Goal: Task Accomplishment & Management: Manage account settings

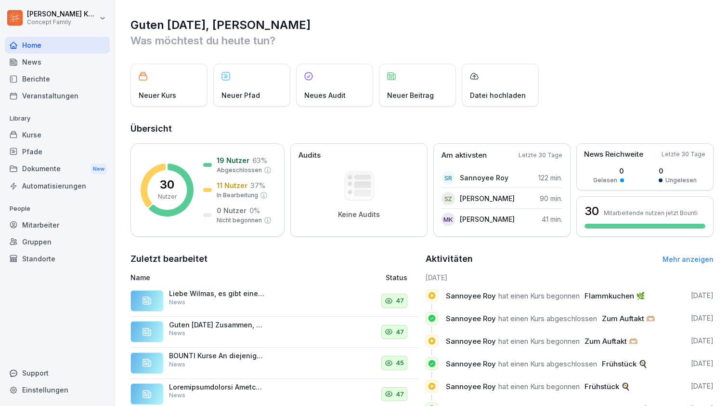
click at [39, 79] on div "Berichte" at bounding box center [57, 78] width 105 height 17
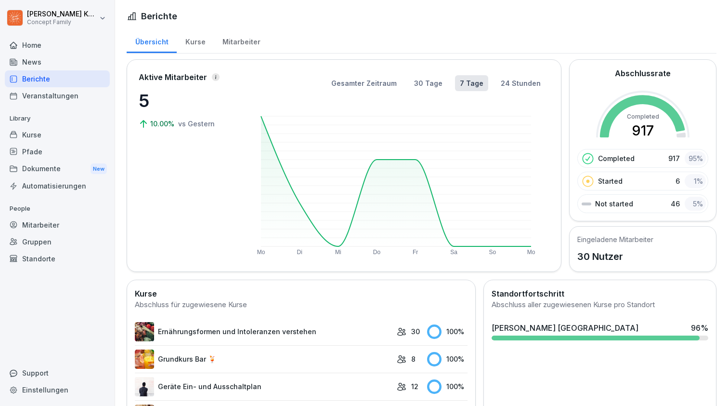
click at [245, 43] on div "Mitarbeiter" at bounding box center [241, 40] width 55 height 25
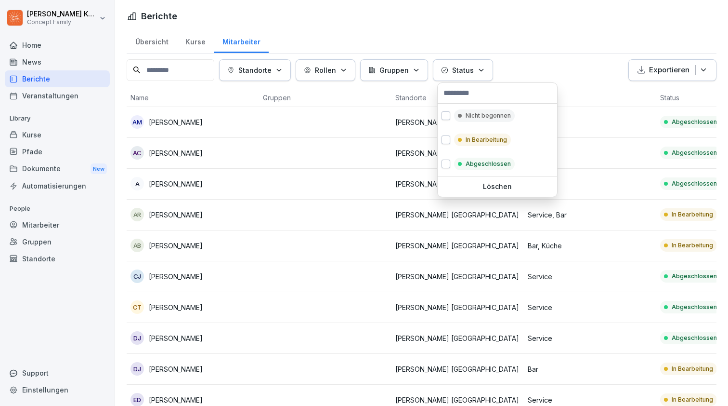
click at [472, 71] on p "Status" at bounding box center [463, 70] width 22 height 10
click at [445, 144] on button "button" at bounding box center [446, 139] width 9 height 9
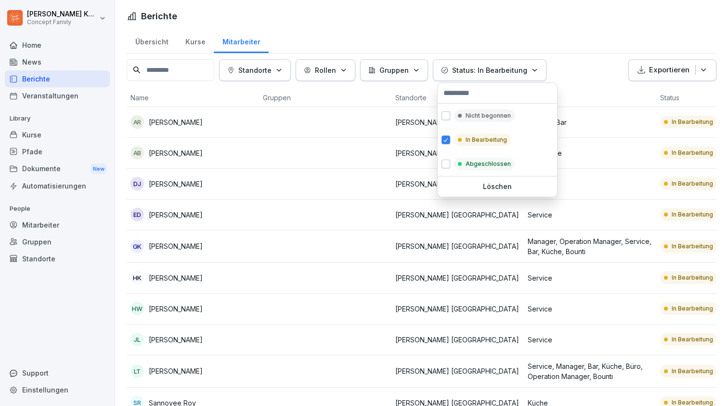
click at [571, 79] on html "Mirko Knittel Concept Family Home News Berichte Veranstaltungen Library Kurse P…" at bounding box center [364, 203] width 728 height 406
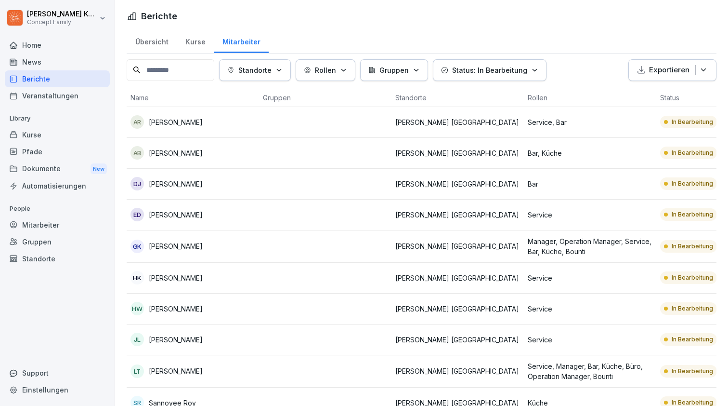
click at [166, 32] on div "Übersicht" at bounding box center [152, 40] width 50 height 25
click at [197, 45] on div "Kurse" at bounding box center [195, 40] width 37 height 25
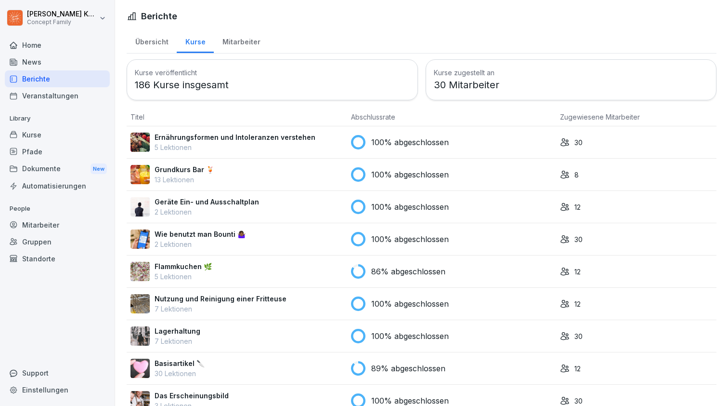
scroll to position [67, 0]
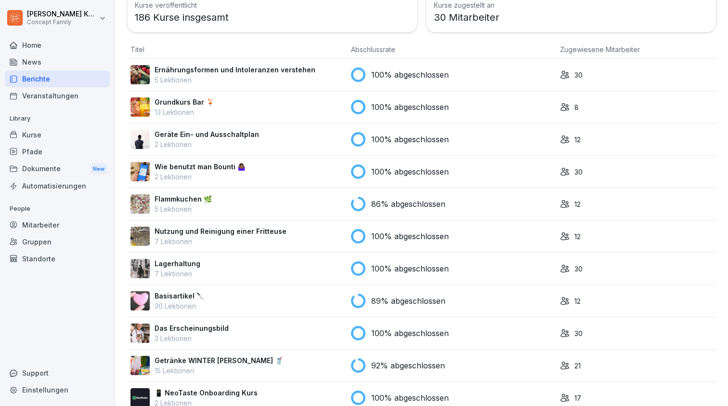
click at [219, 197] on div "Flammkuchen 🌿 5 Lektionen" at bounding box center [237, 204] width 213 height 20
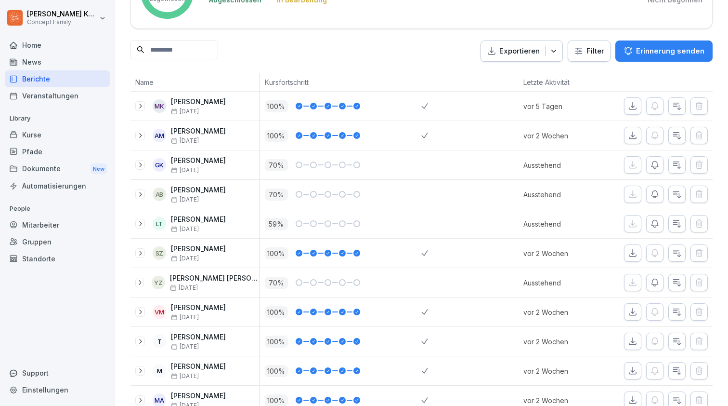
scroll to position [102, 0]
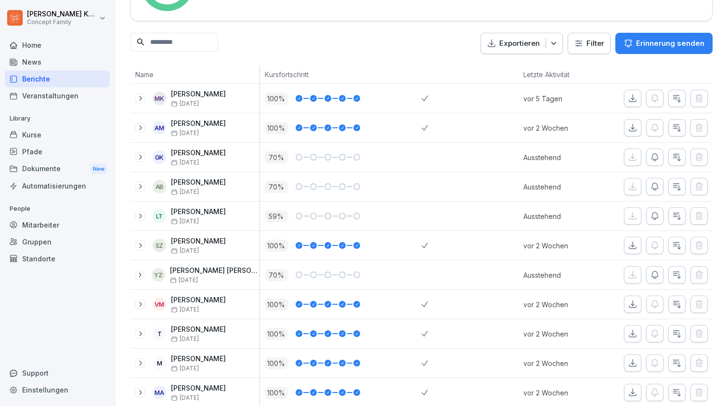
click at [642, 47] on p "Erinnerung senden" at bounding box center [670, 43] width 68 height 11
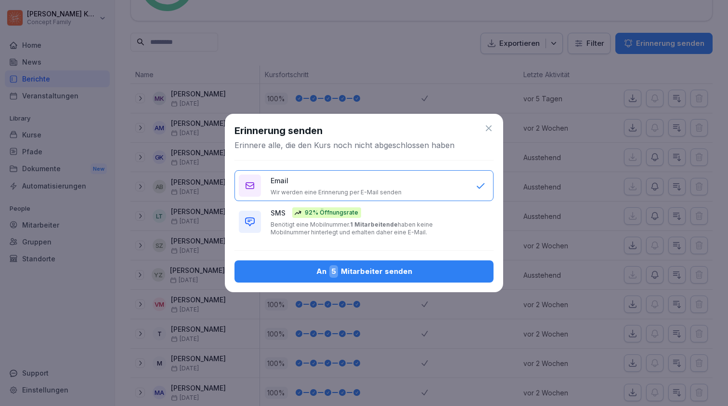
click at [319, 228] on p "Benötigt eine Mobilnummer. 1 Mitarbeitende haben keine Mobilnummer hinterlegt u…" at bounding box center [369, 228] width 196 height 15
click at [368, 272] on div "An 5 Mitarbeiter senden" at bounding box center [364, 271] width 244 height 13
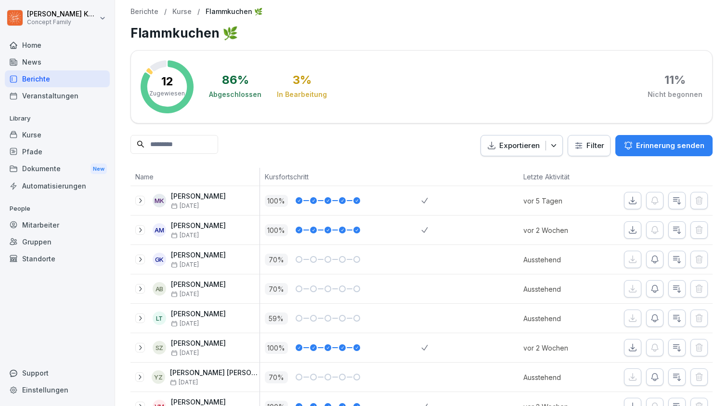
scroll to position [0, 0]
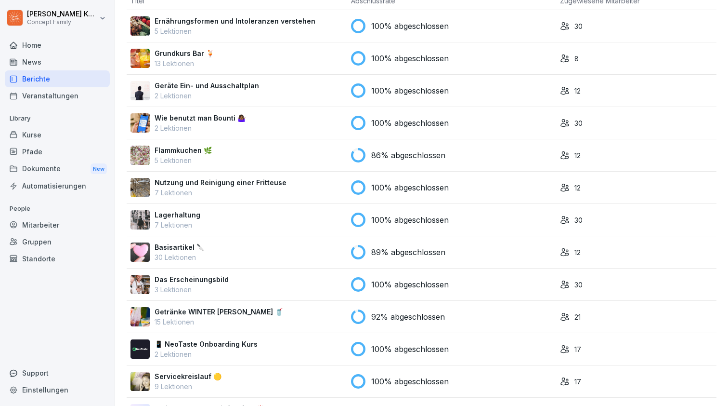
scroll to position [127, 0]
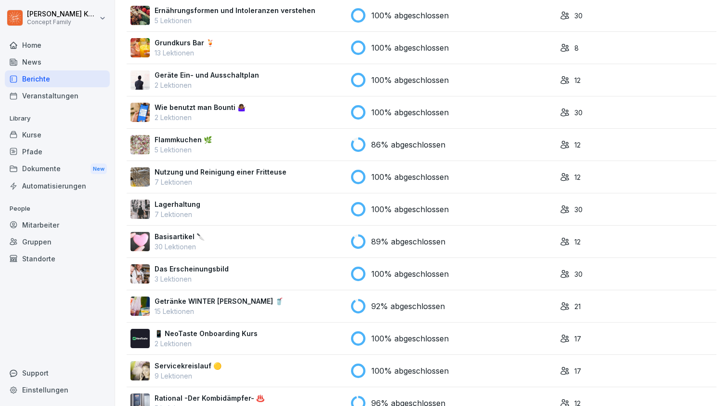
click at [272, 240] on div "Basisartikel 🔪 30 Lektionen" at bounding box center [237, 241] width 213 height 20
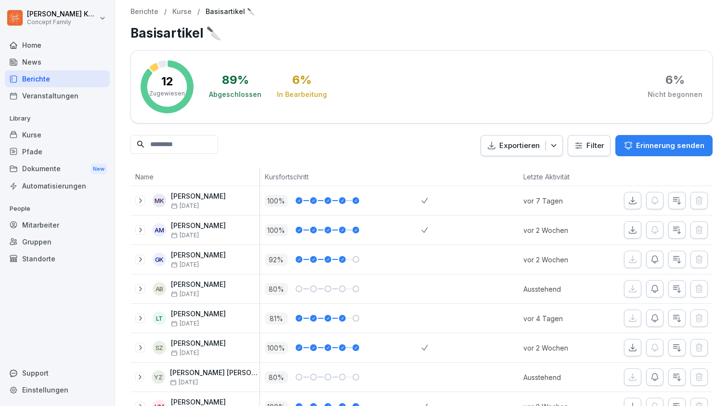
click at [59, 80] on div "Berichte" at bounding box center [57, 78] width 105 height 17
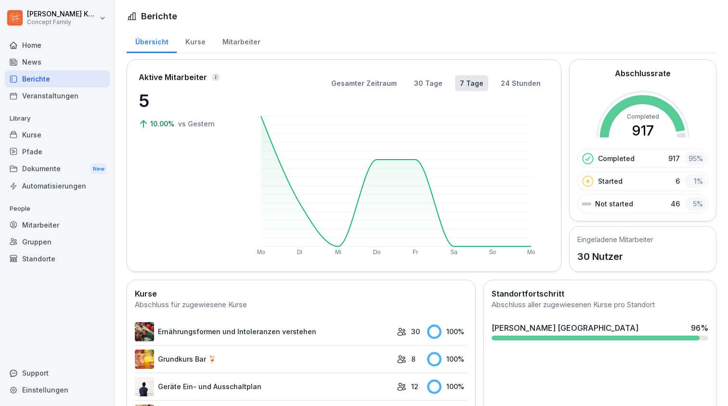
click at [203, 42] on div "Kurse" at bounding box center [195, 40] width 37 height 25
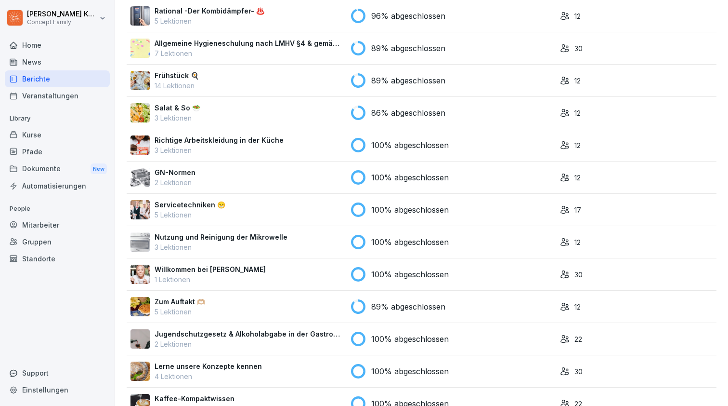
scroll to position [455, 0]
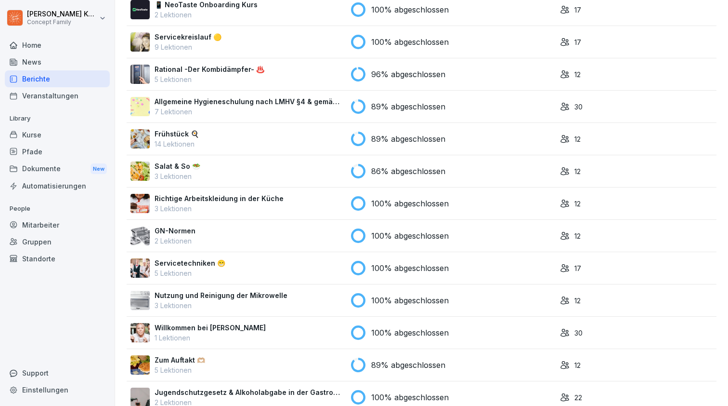
click at [282, 94] on td "Allgemeine Hygieneschulung nach LMHV §4 & gemäß §43 IFSG 7 Lektionen" at bounding box center [237, 107] width 221 height 32
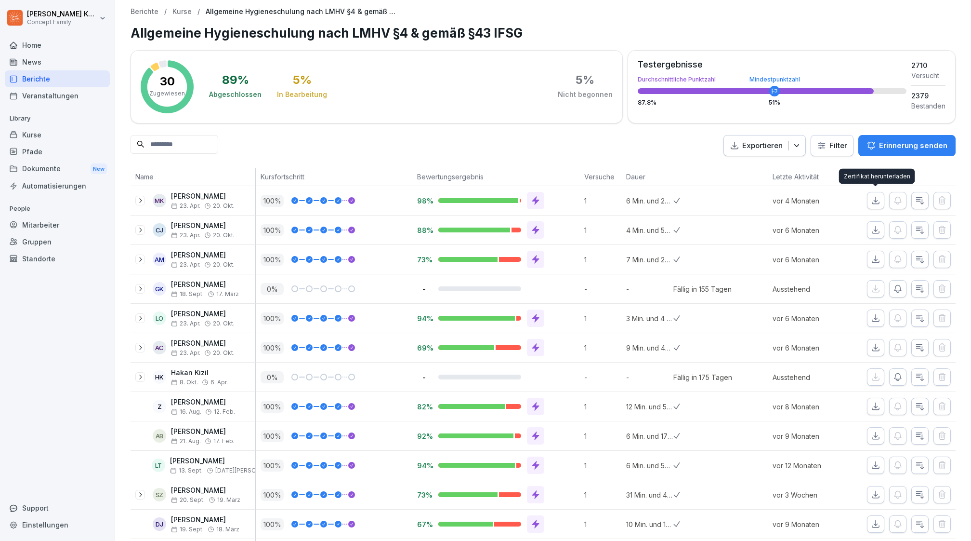
click at [728, 200] on icon "button" at bounding box center [876, 201] width 10 height 10
click at [414, 139] on div "Exportieren Filter Erinnerung senden" at bounding box center [543, 146] width 825 height 22
click at [728, 145] on icon "button" at bounding box center [796, 145] width 5 height 3
click at [645, 151] on div "Exportieren Filter Erinnerung senden" at bounding box center [543, 146] width 825 height 22
click at [32, 66] on div "News" at bounding box center [57, 61] width 105 height 17
